Goal: Check status: Check status

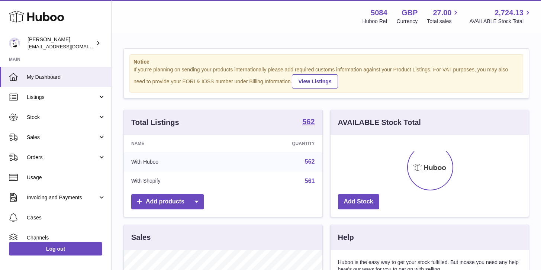
scroll to position [116, 198]
click at [61, 131] on link "Sales" at bounding box center [55, 137] width 111 height 20
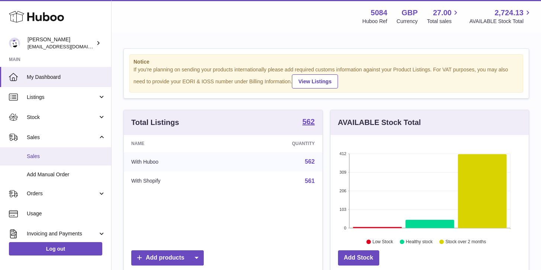
click at [64, 158] on span "Sales" at bounding box center [66, 156] width 79 height 7
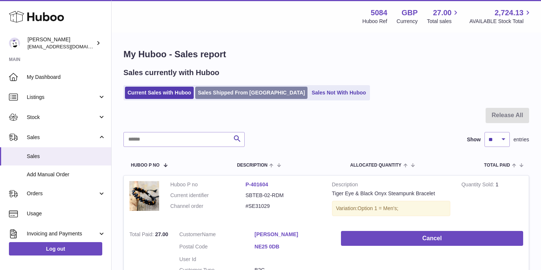
click at [231, 96] on link "Sales Shipped From [GEOGRAPHIC_DATA]" at bounding box center [251, 93] width 112 height 12
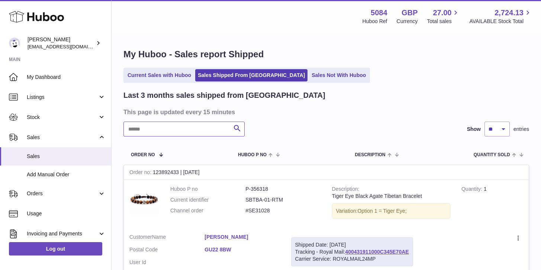
click at [203, 128] on input "text" at bounding box center [183, 129] width 121 height 15
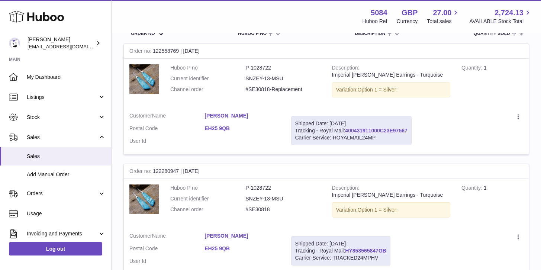
scroll to position [108, 0]
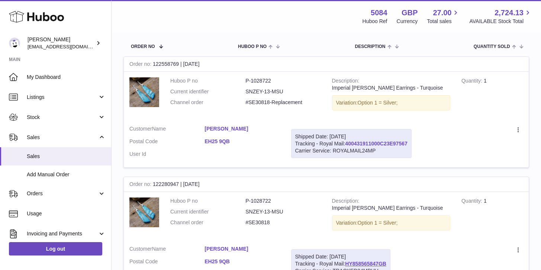
type input "*******"
click at [391, 144] on link "400431911000C23E97567" at bounding box center [376, 144] width 62 height 6
